Goal: Transaction & Acquisition: Download file/media

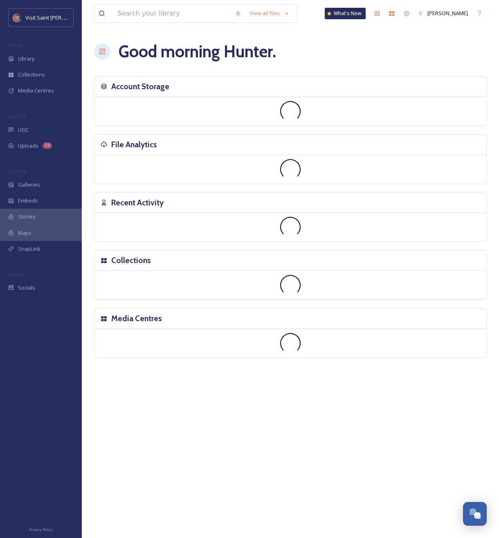
scroll to position [1394, 0]
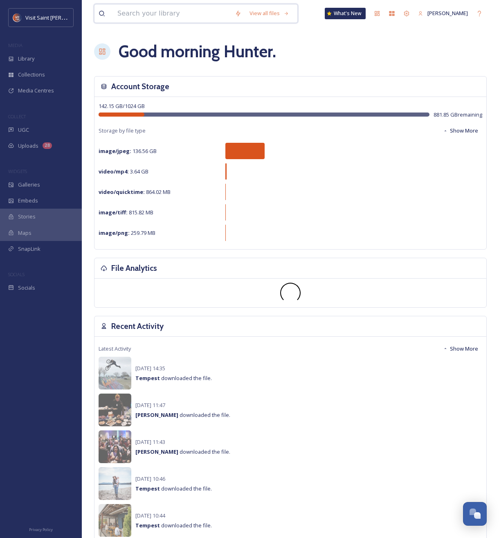
click at [128, 10] on input at bounding box center [171, 13] width 117 height 18
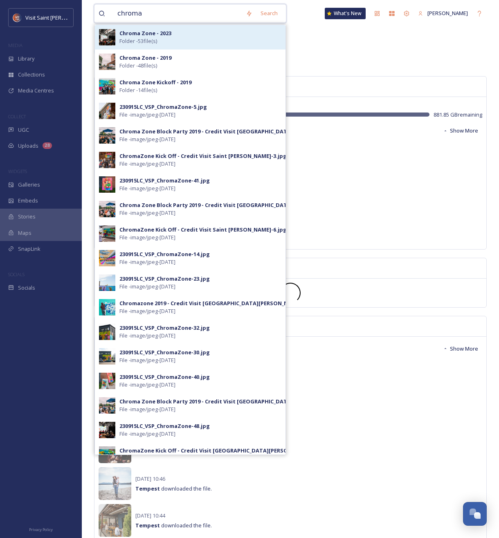
type input "chroma"
click at [134, 36] on strong "Chroma Zone - 2023" at bounding box center [145, 32] width 52 height 7
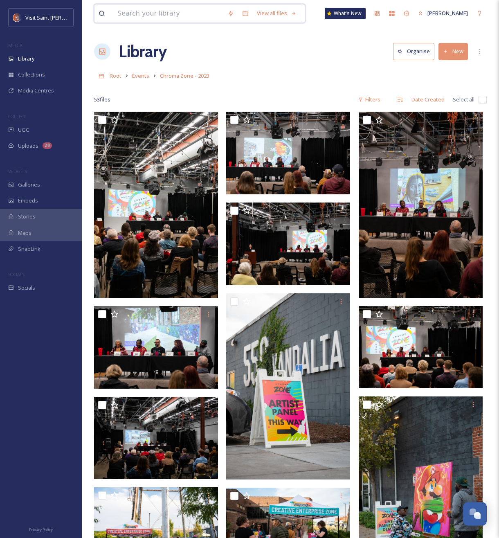
click at [179, 13] on input at bounding box center [168, 13] width 110 height 18
click at [189, 14] on input "chroma zone 2024" at bounding box center [173, 13] width 121 height 18
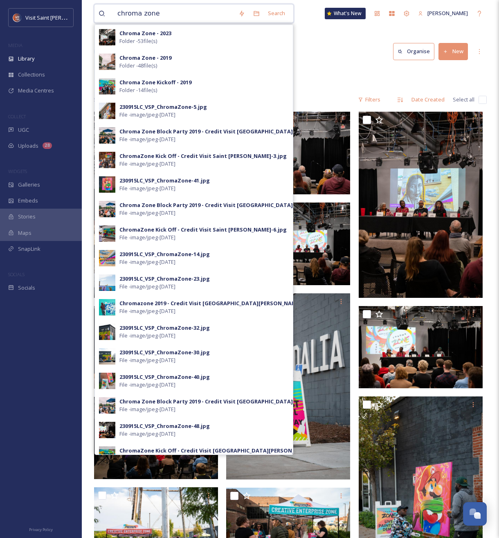
type input "chroma zone"
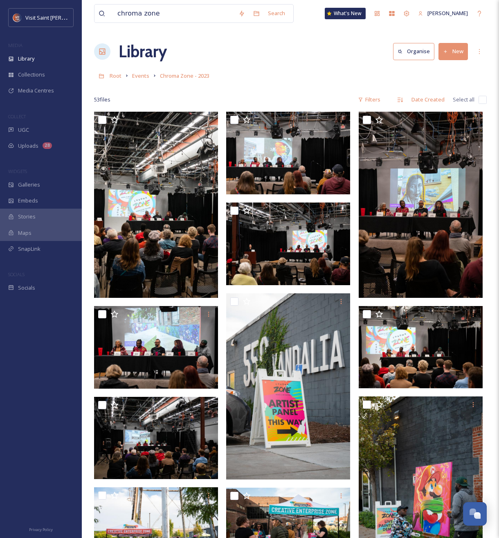
click at [322, 92] on div "53 file s Filters Date Created Select all" at bounding box center [290, 100] width 393 height 16
click at [160, 12] on input "chroma zone" at bounding box center [173, 13] width 121 height 18
click at [145, 75] on span "Events" at bounding box center [140, 75] width 17 height 7
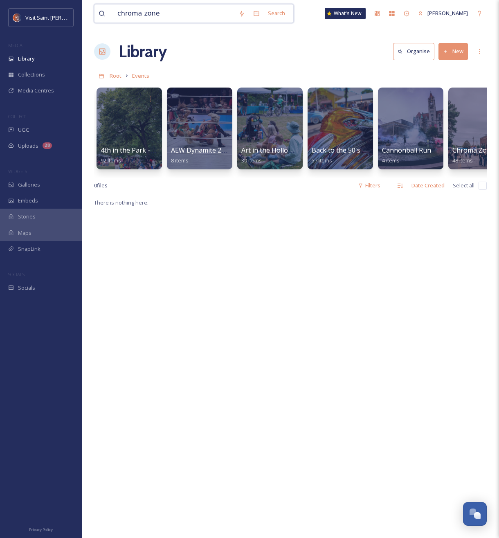
click at [168, 5] on input "chroma zone" at bounding box center [173, 13] width 121 height 18
click at [168, 9] on input "chroma zone" at bounding box center [173, 13] width 121 height 18
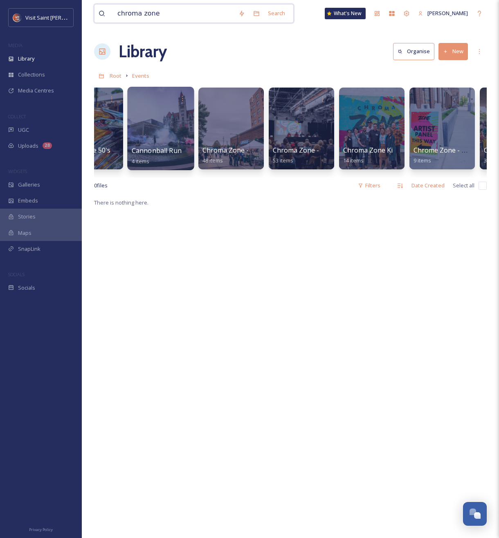
scroll to position [0, 247]
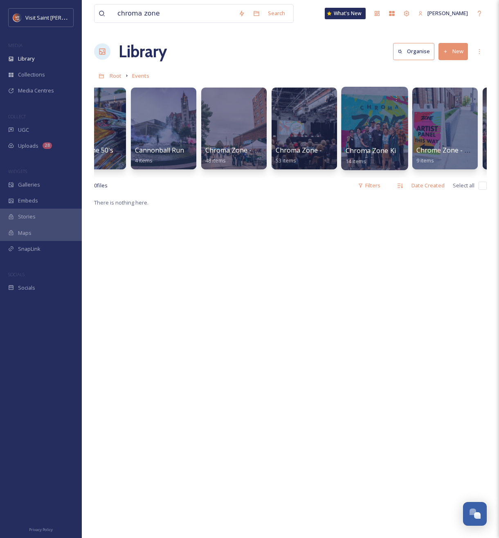
click at [381, 119] on div at bounding box center [374, 128] width 67 height 83
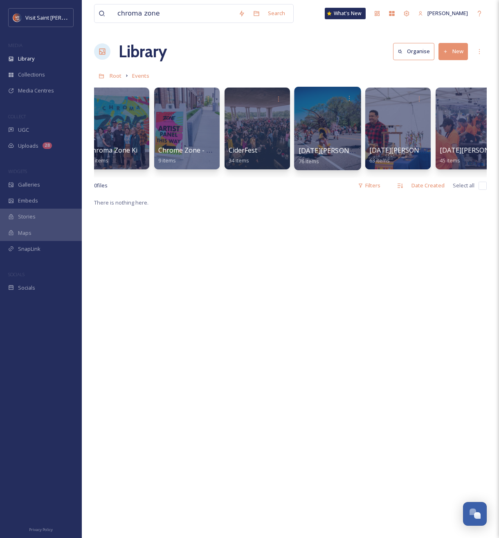
scroll to position [0, 316]
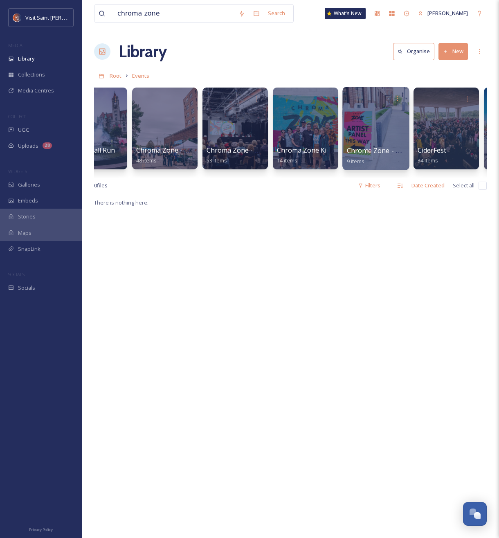
click at [373, 127] on div at bounding box center [375, 128] width 67 height 83
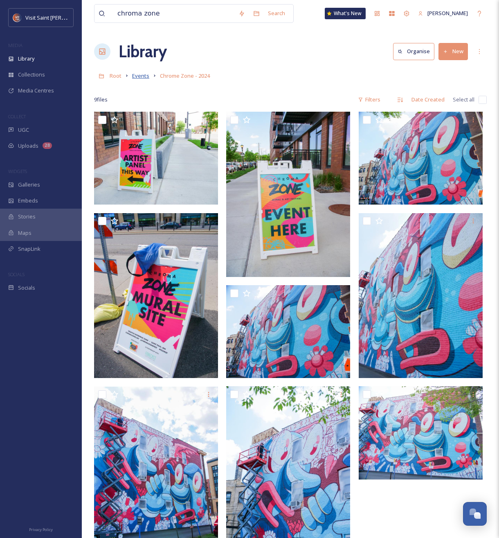
click at [137, 77] on span "Events" at bounding box center [140, 75] width 17 height 7
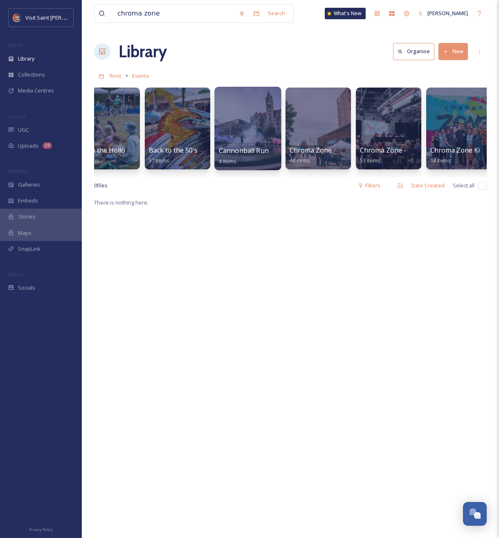
scroll to position [0, 354]
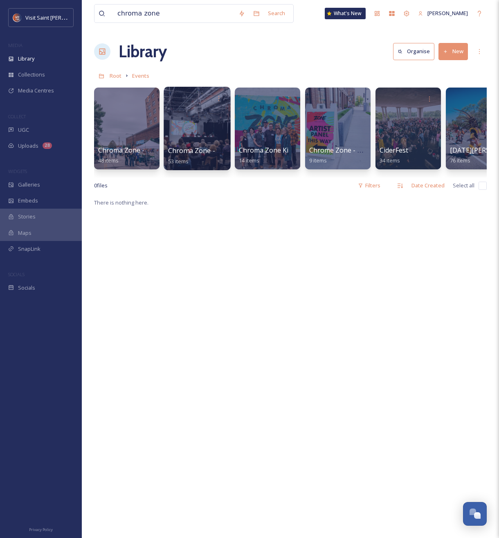
click at [208, 144] on div at bounding box center [197, 128] width 67 height 83
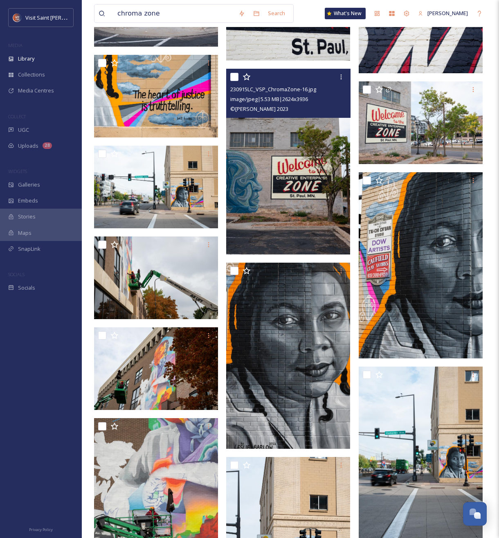
scroll to position [1761, 0]
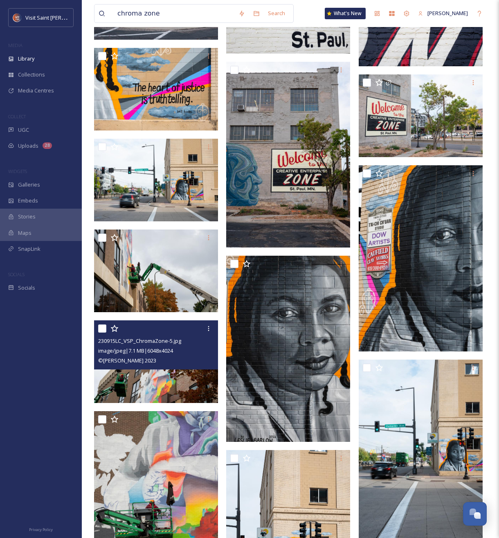
click at [143, 378] on img at bounding box center [156, 361] width 124 height 83
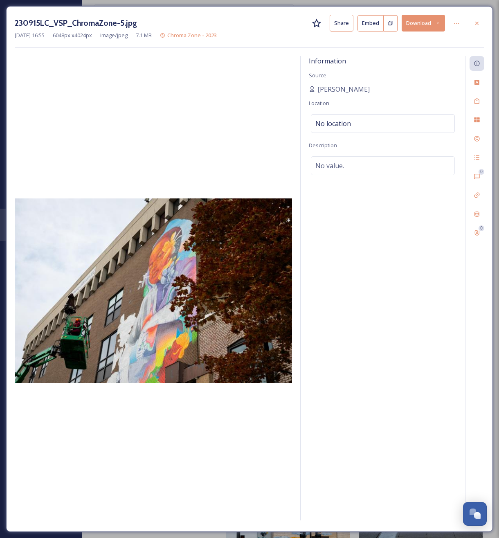
click at [431, 28] on button "Download" at bounding box center [423, 23] width 43 height 17
click at [423, 61] on span "Download Large (2000 x 1331)" at bounding box center [399, 58] width 72 height 8
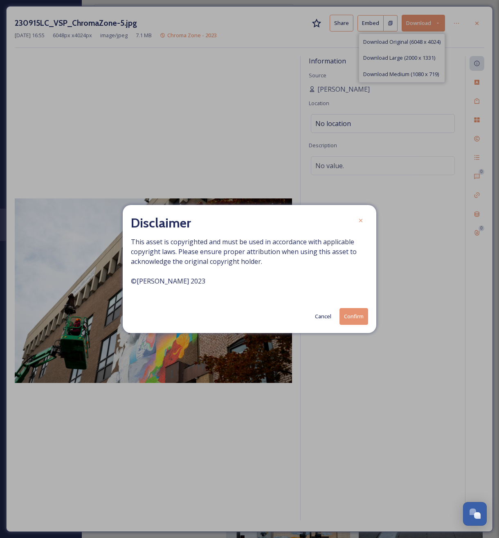
click at [348, 315] on button "Confirm" at bounding box center [354, 316] width 29 height 17
